Goal: Transaction & Acquisition: Book appointment/travel/reservation

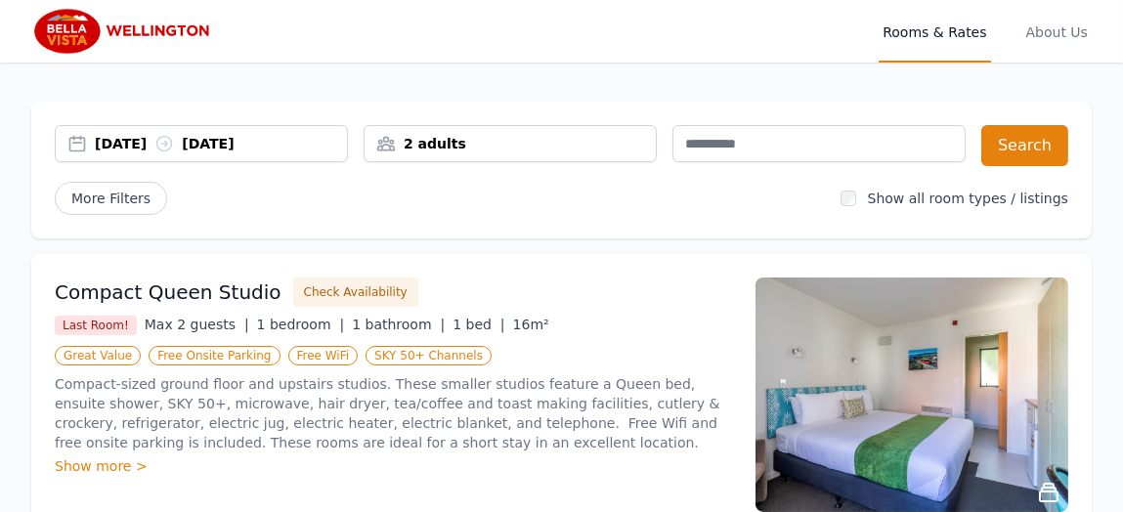
click at [76, 144] on div "[DATE] [DATE]" at bounding box center [201, 144] width 291 height 20
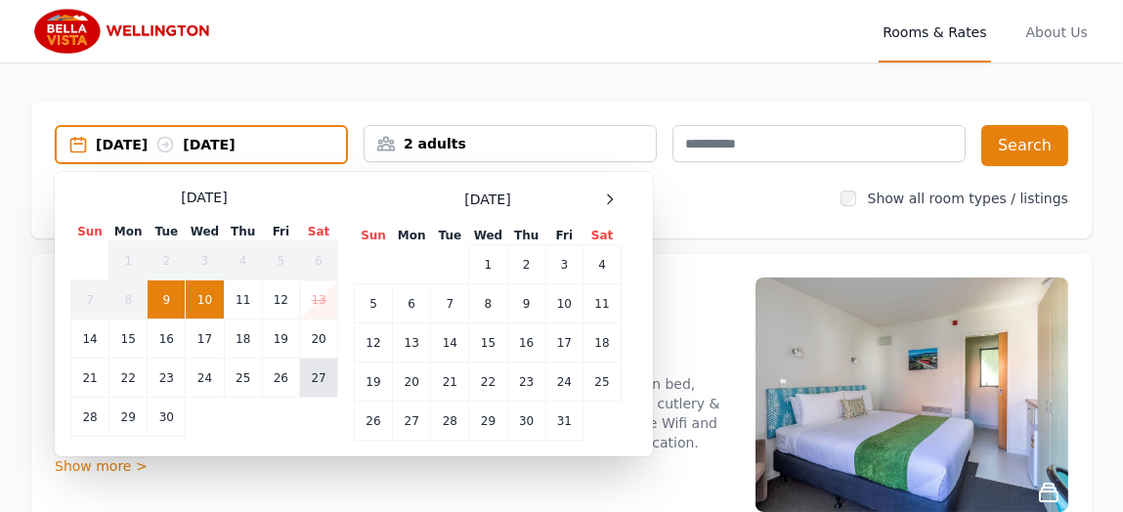
click at [322, 377] on td "27" at bounding box center [319, 378] width 38 height 39
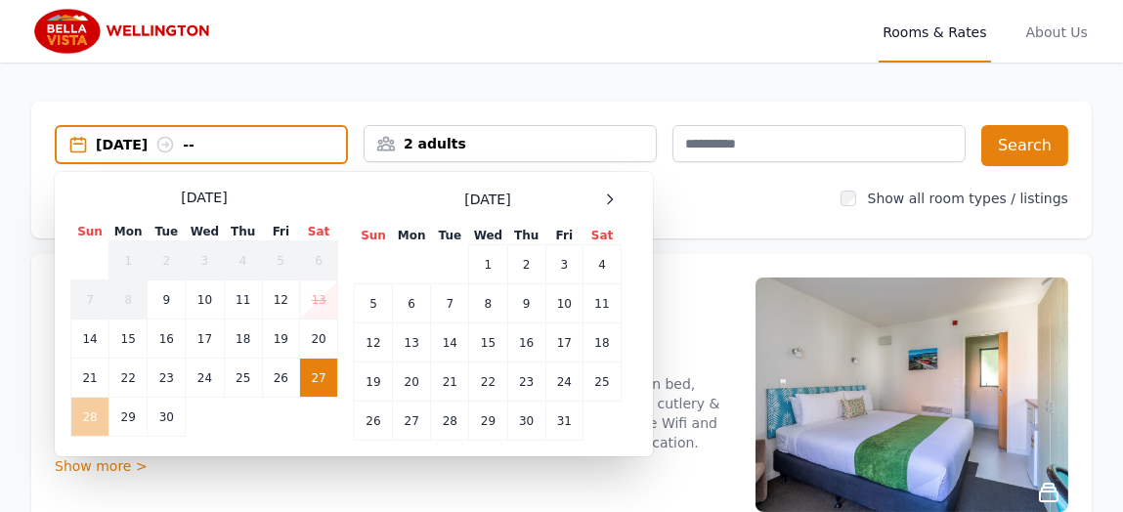
click at [85, 415] on td "28" at bounding box center [90, 417] width 38 height 39
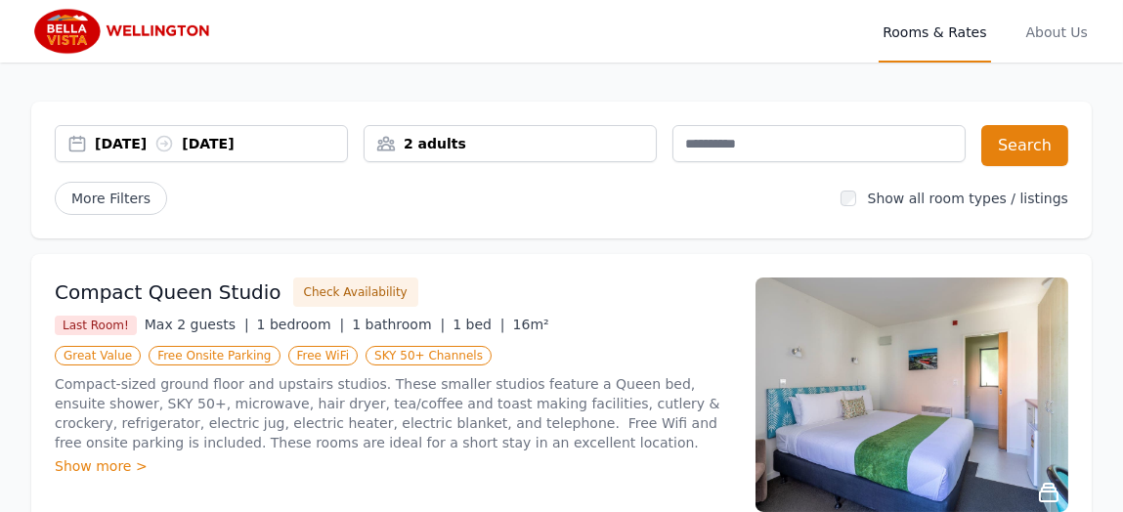
click at [257, 324] on span "1 bedroom |" at bounding box center [301, 325] width 88 height 16
click at [257, 323] on span "1 bedroom |" at bounding box center [301, 325] width 88 height 16
click at [101, 458] on div "Show more >" at bounding box center [393, 466] width 677 height 20
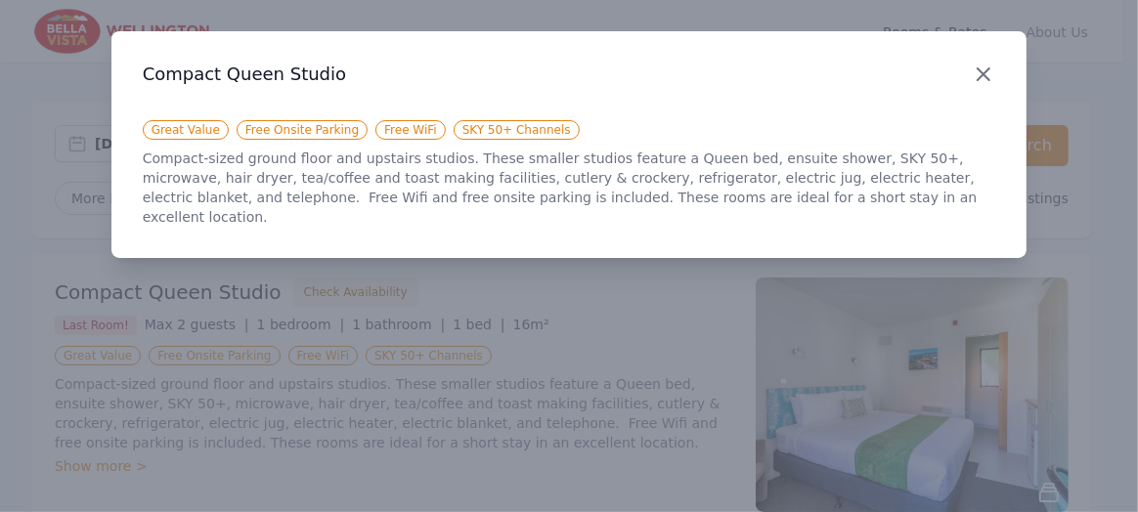
click at [980, 80] on icon "button" at bounding box center [983, 74] width 23 height 23
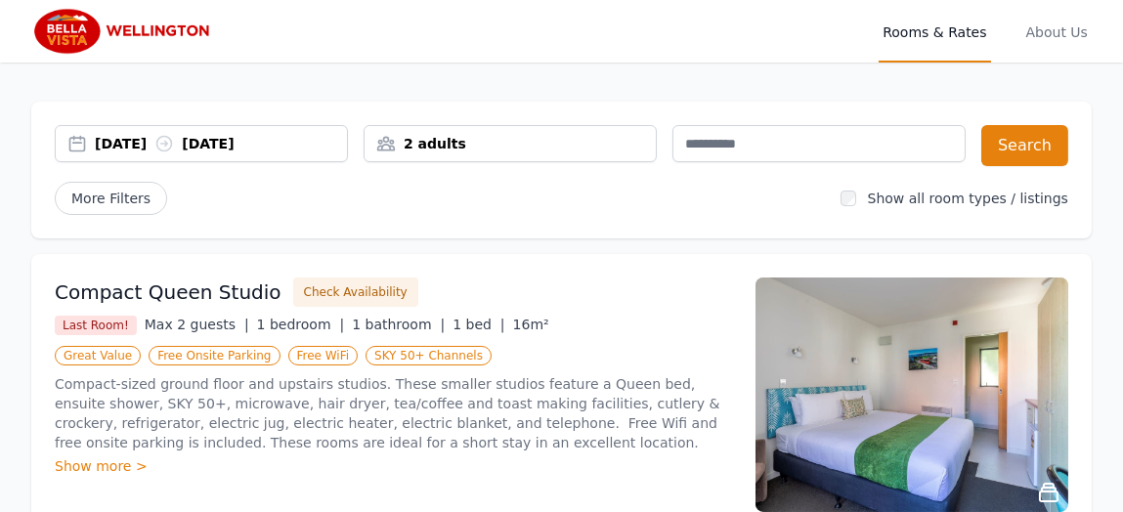
click at [160, 145] on div "[DATE] [DATE]" at bounding box center [221, 144] width 252 height 20
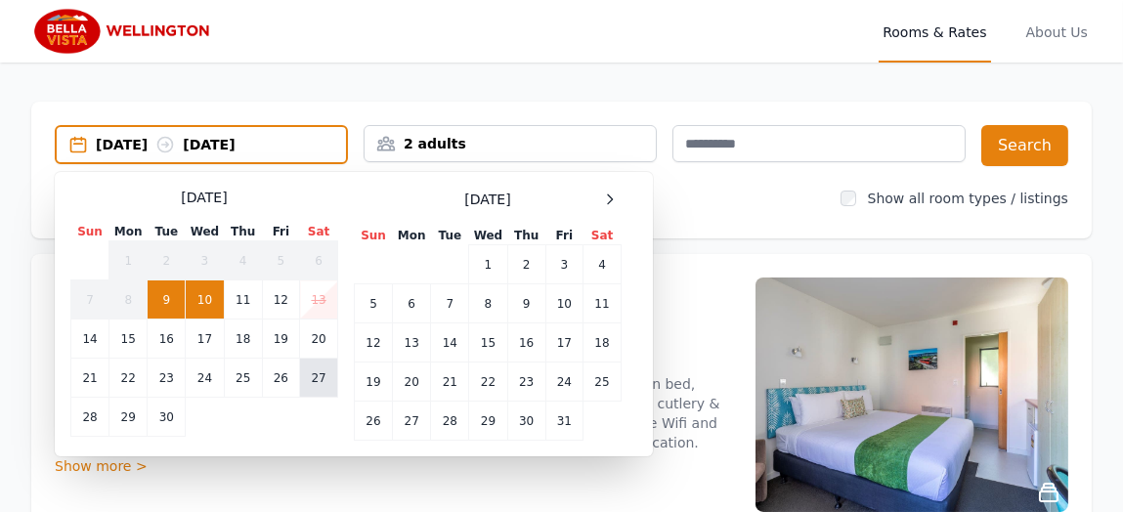
click at [308, 371] on td "27" at bounding box center [319, 378] width 38 height 39
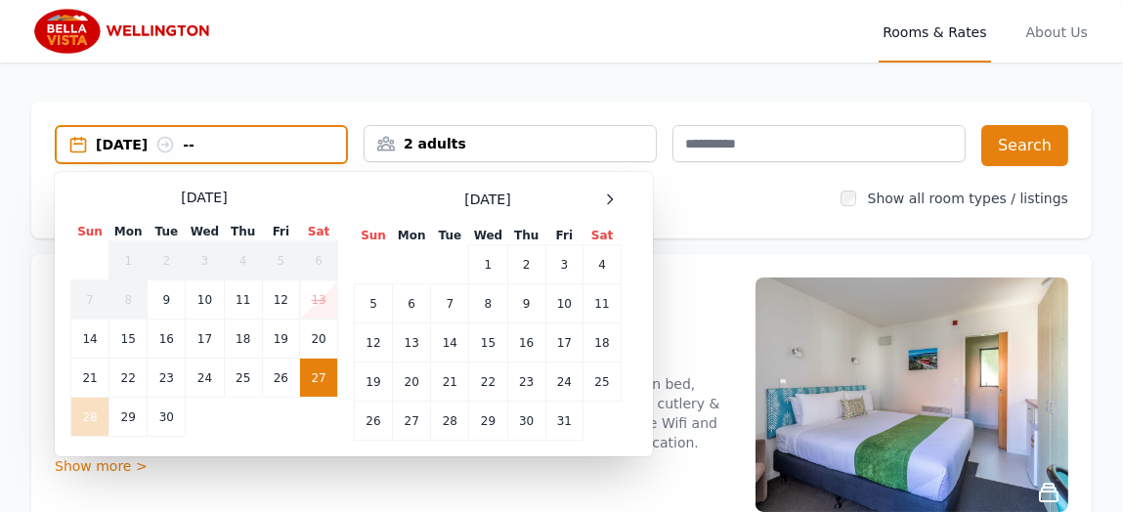
click at [86, 405] on td "28" at bounding box center [90, 417] width 38 height 39
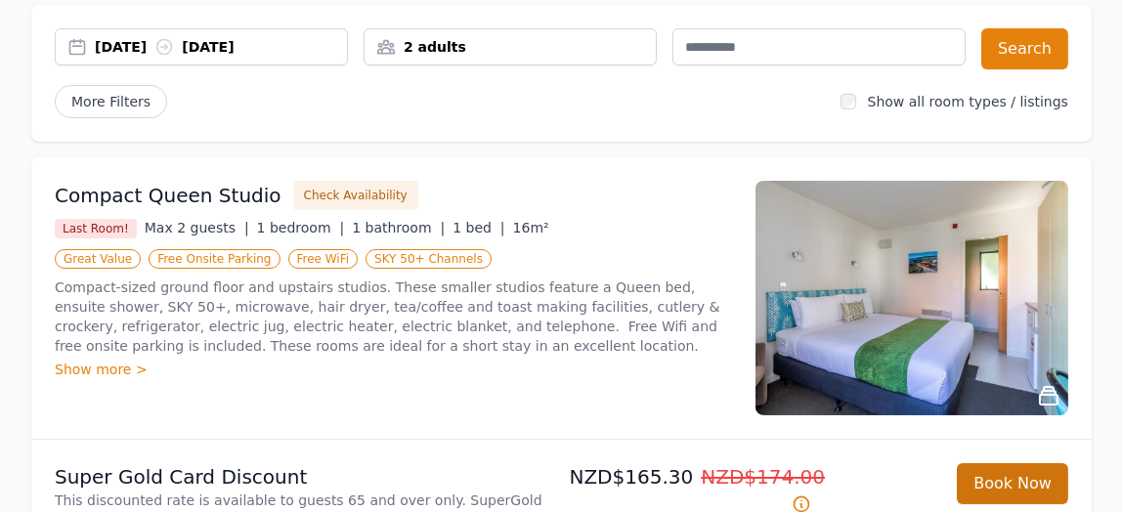
scroll to position [194, 0]
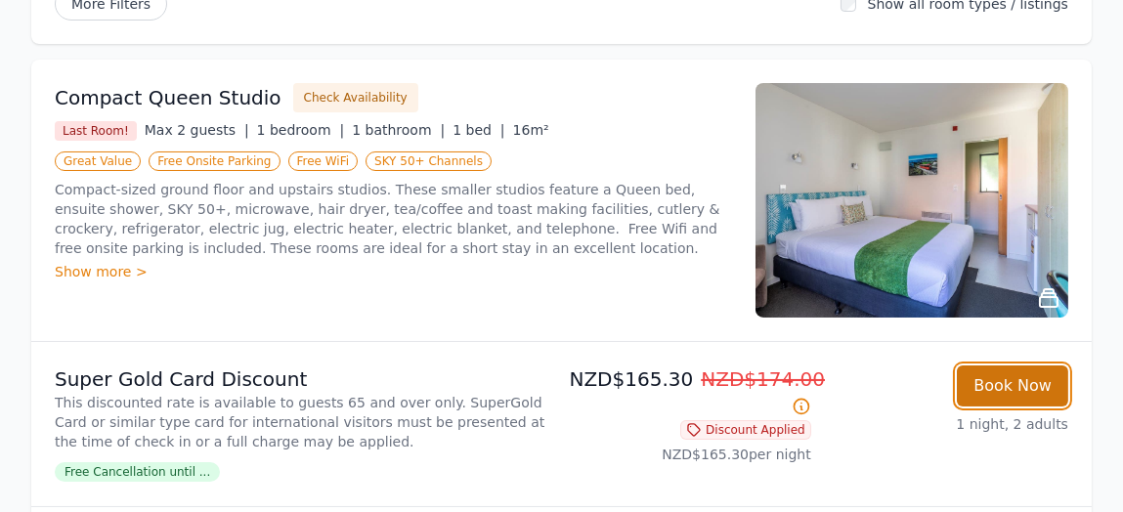
click at [1006, 379] on button "Book Now" at bounding box center [1012, 386] width 111 height 41
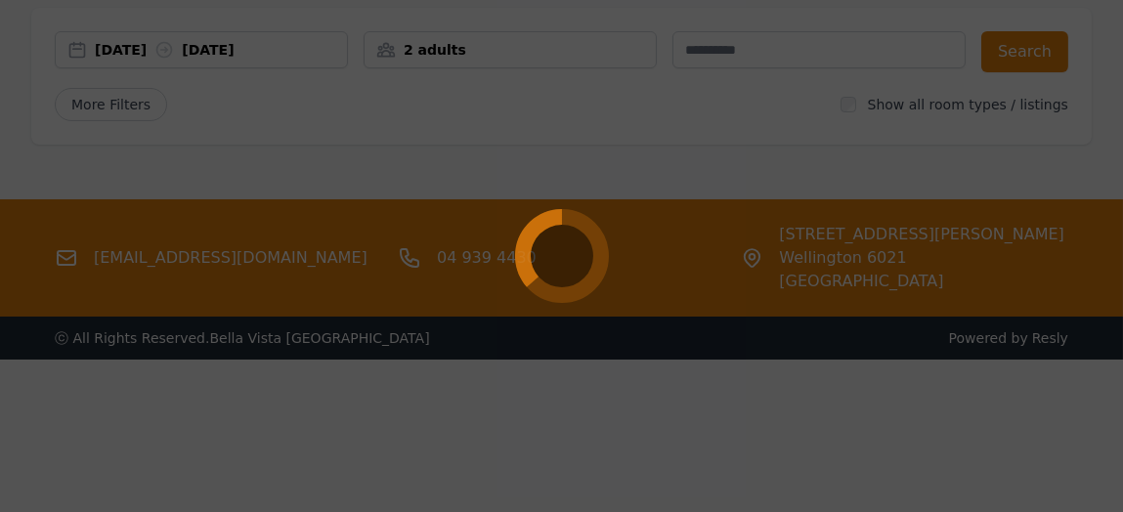
scroll to position [93, 0]
select select "**"
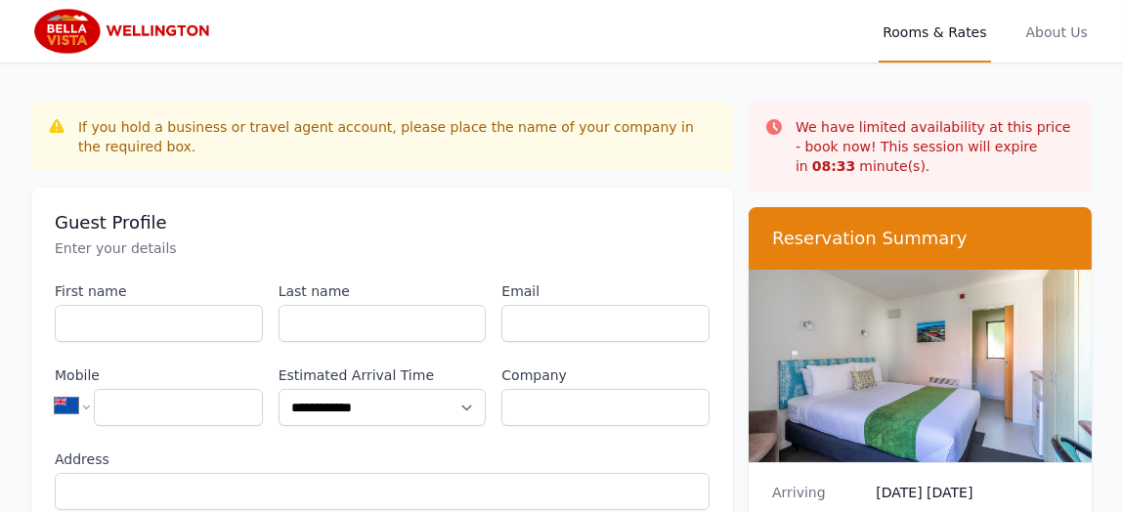
scroll to position [93, 0]
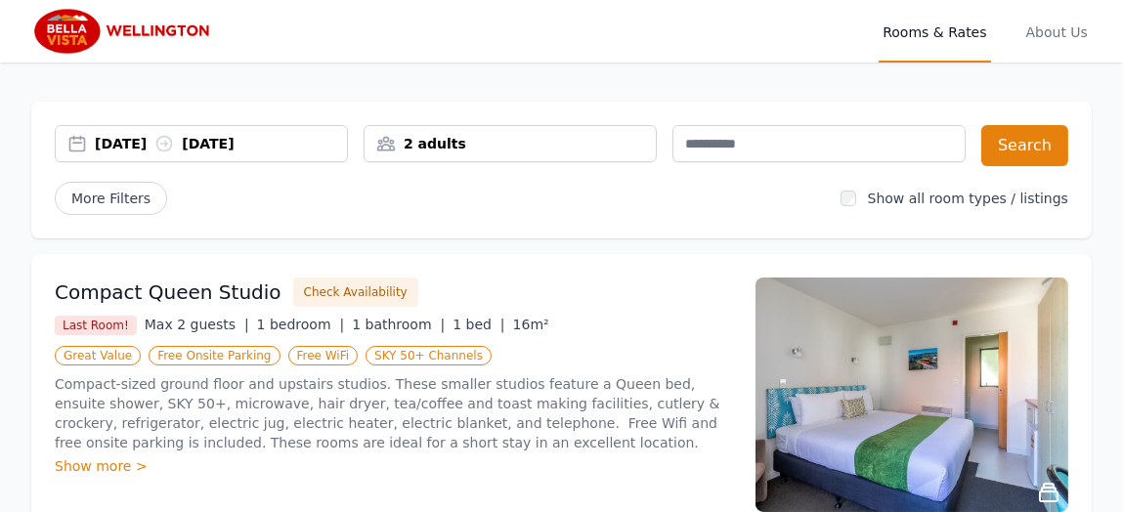
click at [109, 140] on div "[DATE] [DATE]" at bounding box center [221, 144] width 252 height 20
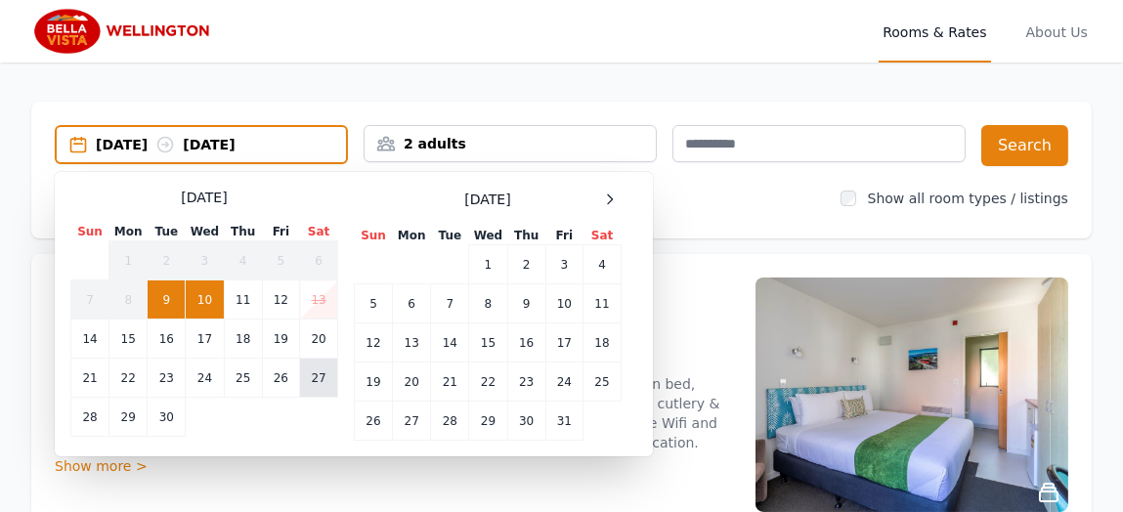
click at [317, 372] on td "27" at bounding box center [319, 378] width 38 height 39
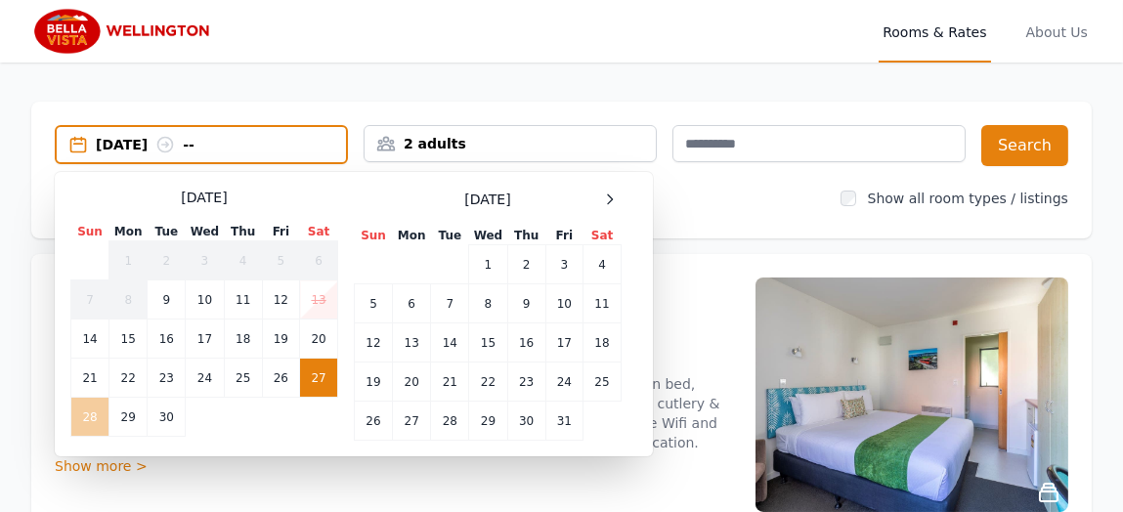
click at [93, 407] on td "28" at bounding box center [90, 417] width 38 height 39
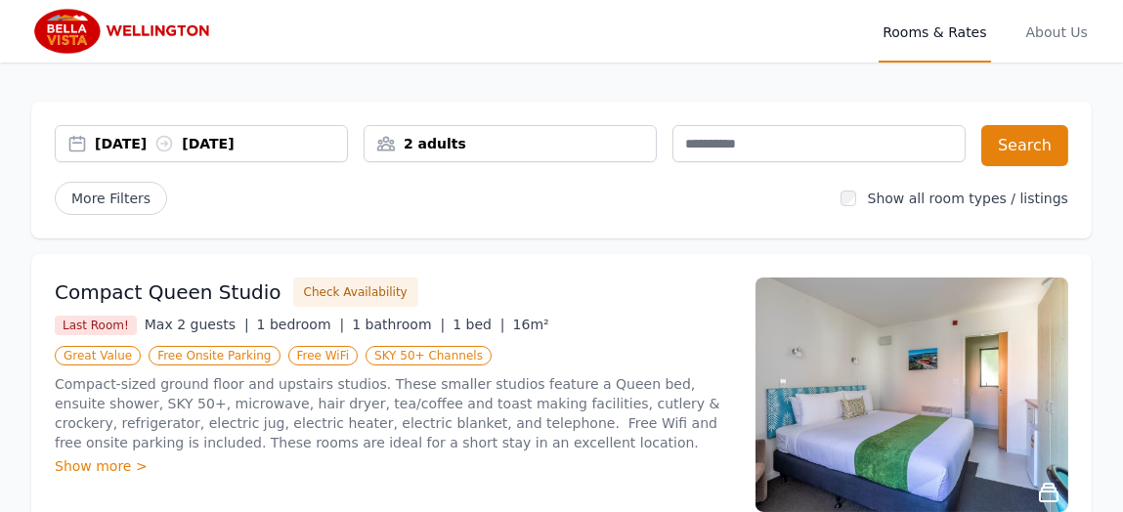
click at [219, 134] on div "27 Sep 2025 28 Sep 2025" at bounding box center [221, 144] width 252 height 20
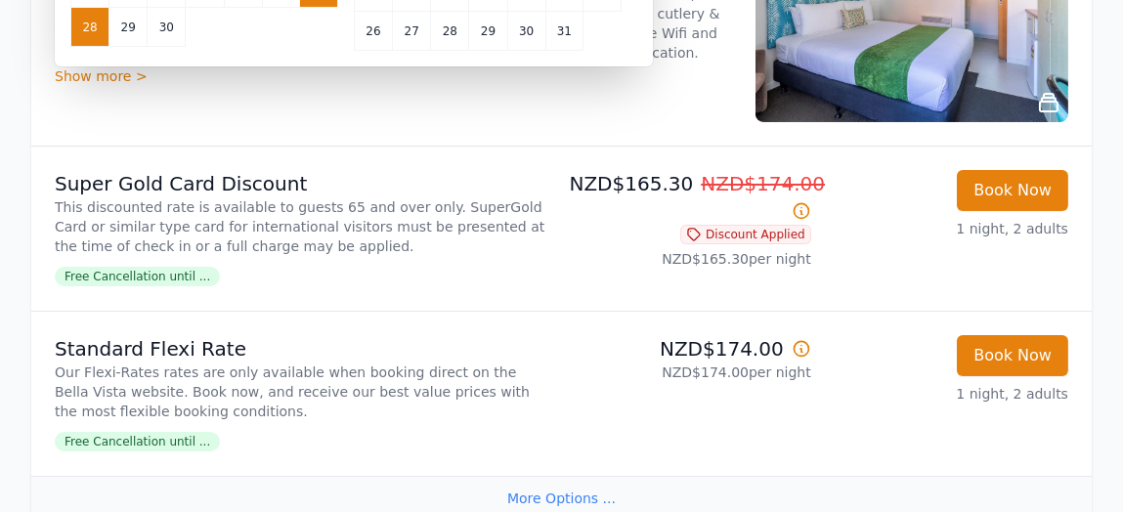
scroll to position [292, 0]
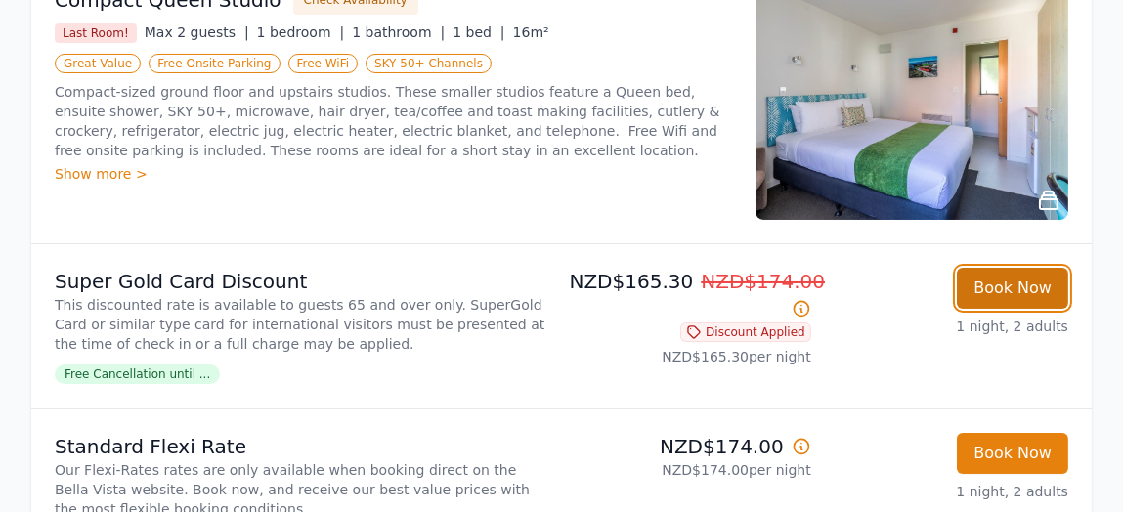
drag, startPoint x: 1005, startPoint y: 279, endPoint x: 1015, endPoint y: 273, distance: 12.2
click at [1015, 273] on button "Book Now" at bounding box center [1012, 288] width 111 height 41
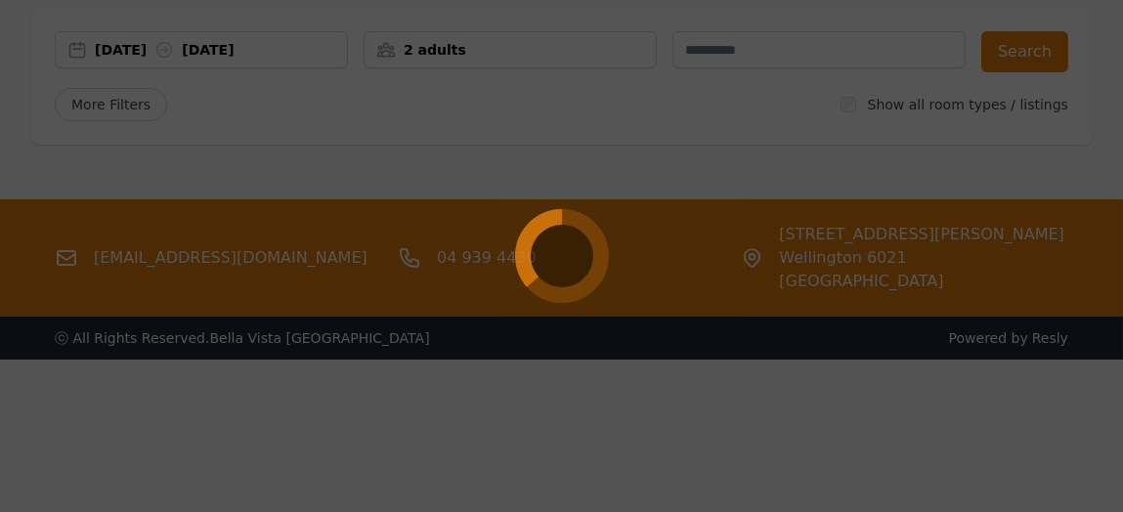
scroll to position [93, 0]
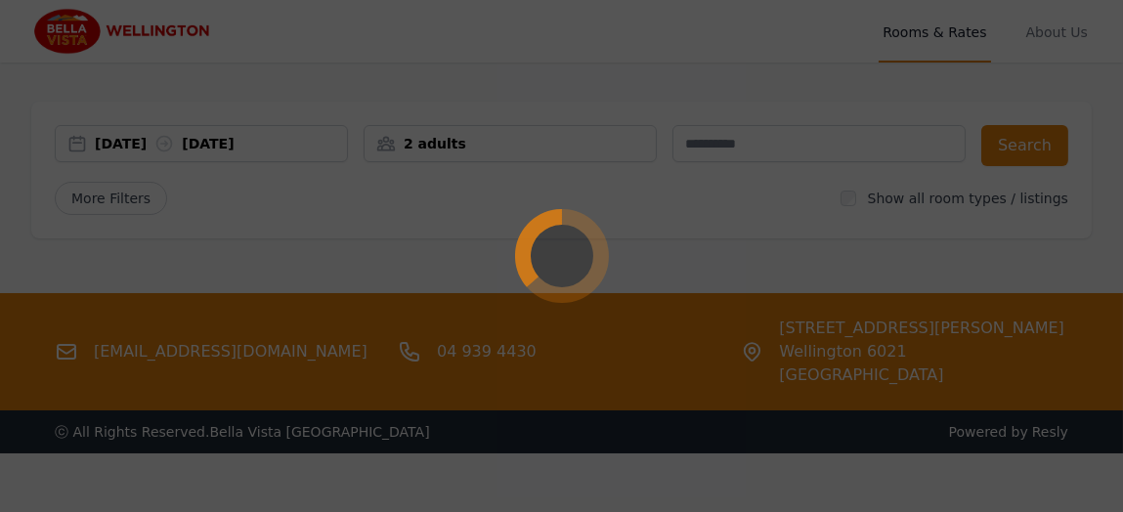
select select "**"
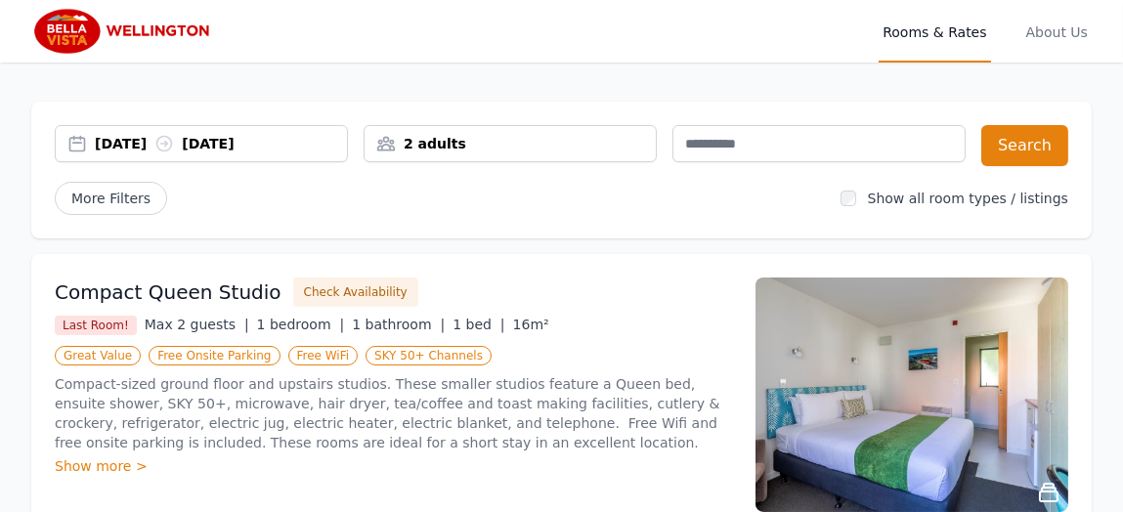
click at [126, 142] on div "[DATE] [DATE]" at bounding box center [221, 144] width 252 height 20
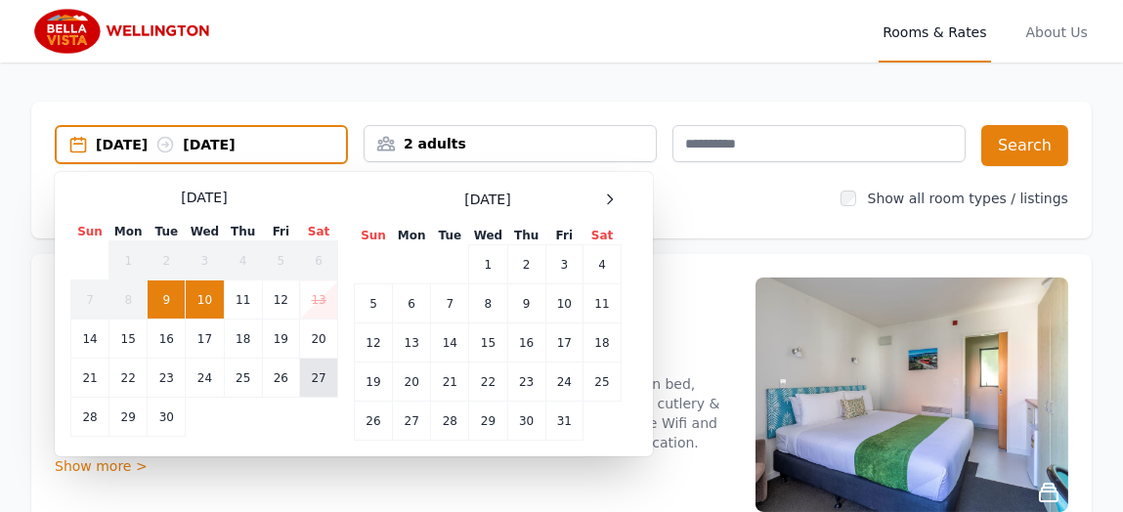
click at [320, 370] on td "27" at bounding box center [319, 378] width 38 height 39
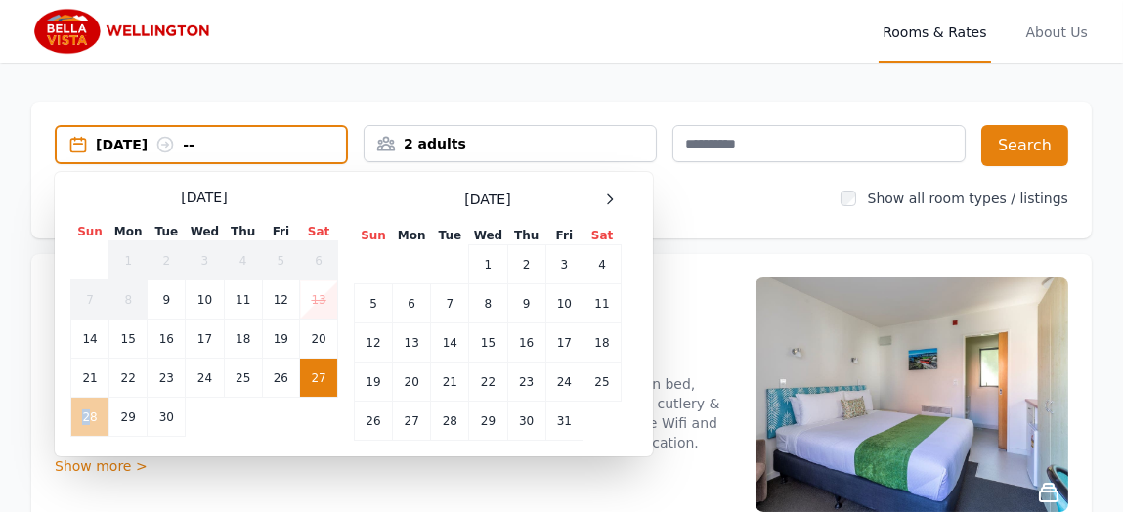
click at [87, 411] on td "28" at bounding box center [90, 417] width 38 height 39
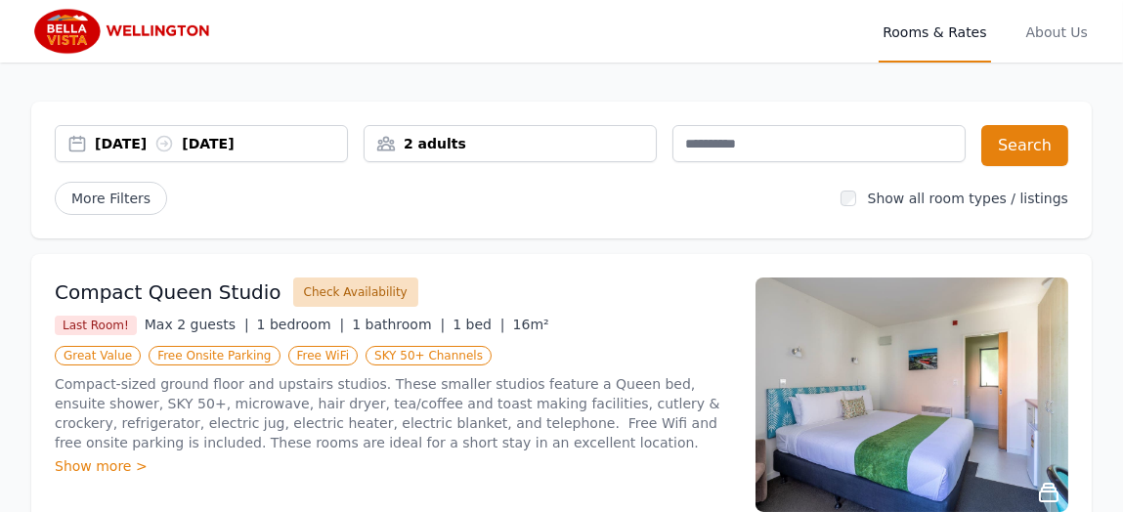
click at [341, 287] on button "Check Availability" at bounding box center [355, 292] width 125 height 29
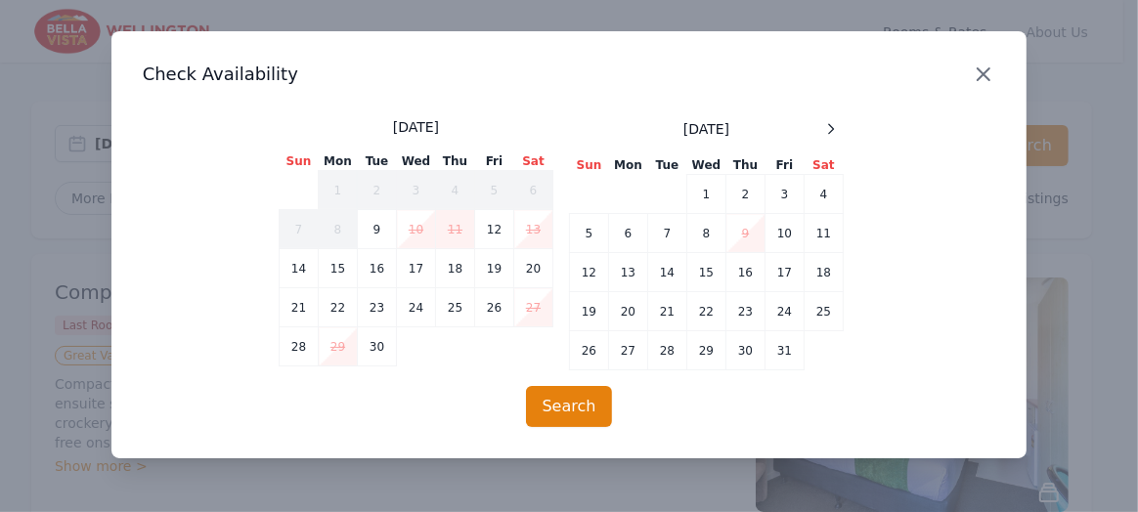
click at [987, 74] on icon "button" at bounding box center [983, 74] width 23 height 23
